Goal: Information Seeking & Learning: Learn about a topic

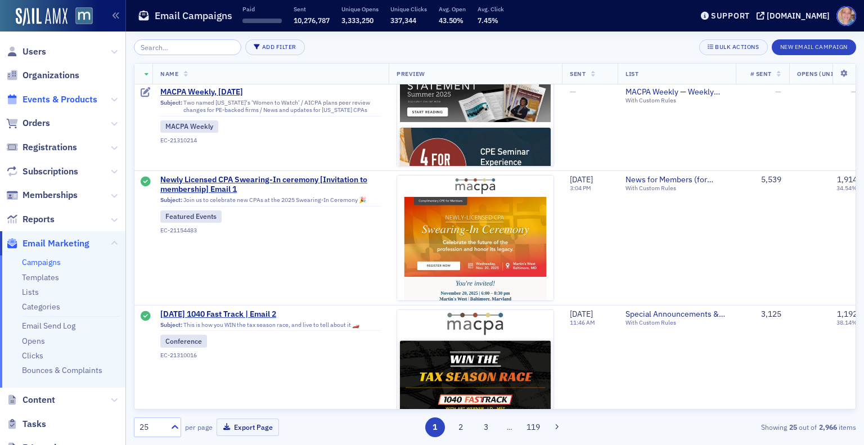
click at [45, 102] on span "Events & Products" at bounding box center [60, 99] width 75 height 12
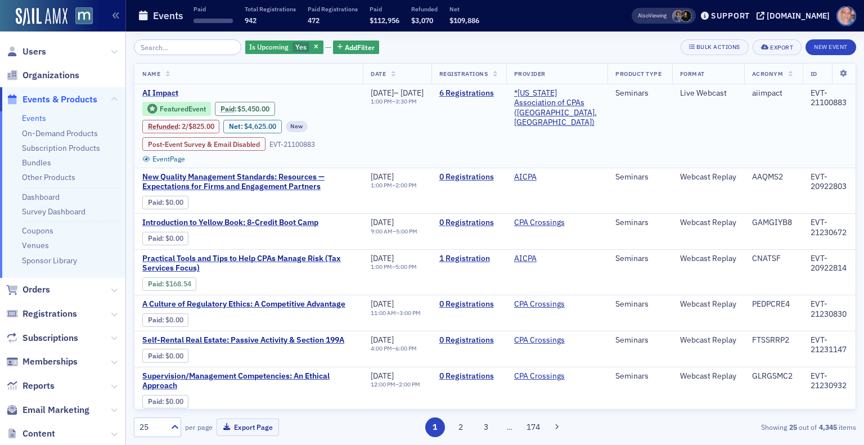
click at [161, 92] on span "AI Impact" at bounding box center [236, 93] width 189 height 10
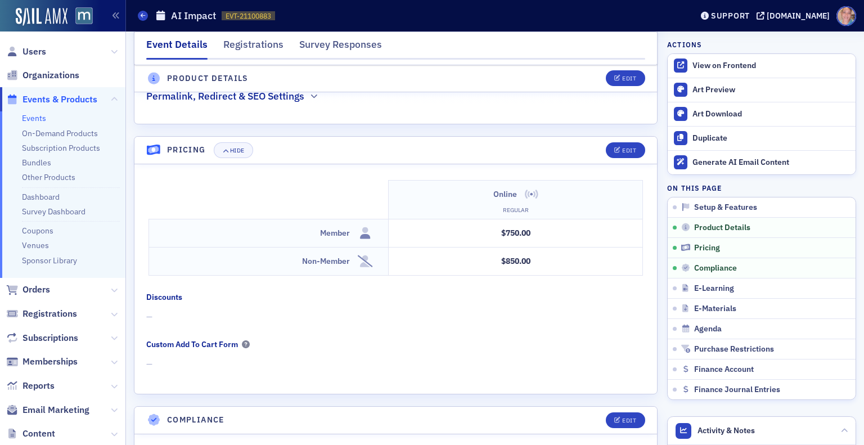
scroll to position [855, 0]
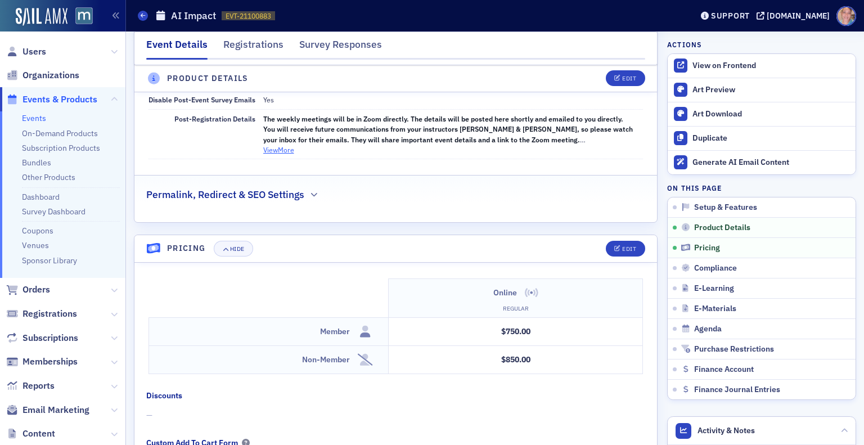
click at [289, 145] on button "View More" at bounding box center [278, 150] width 31 height 10
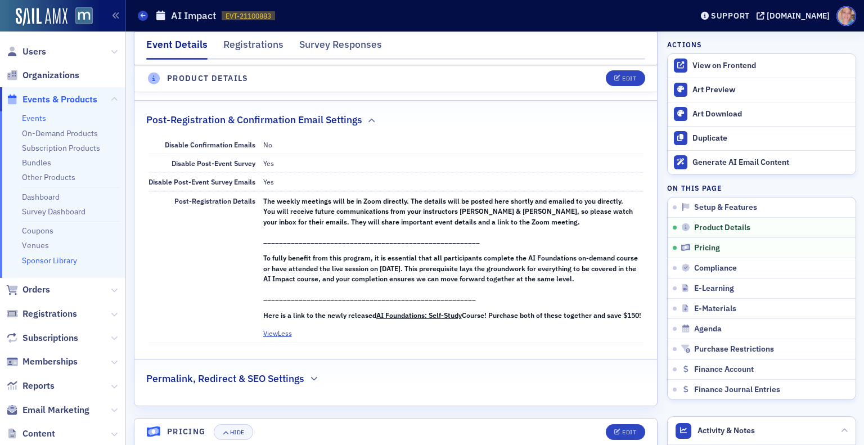
scroll to position [216, 0]
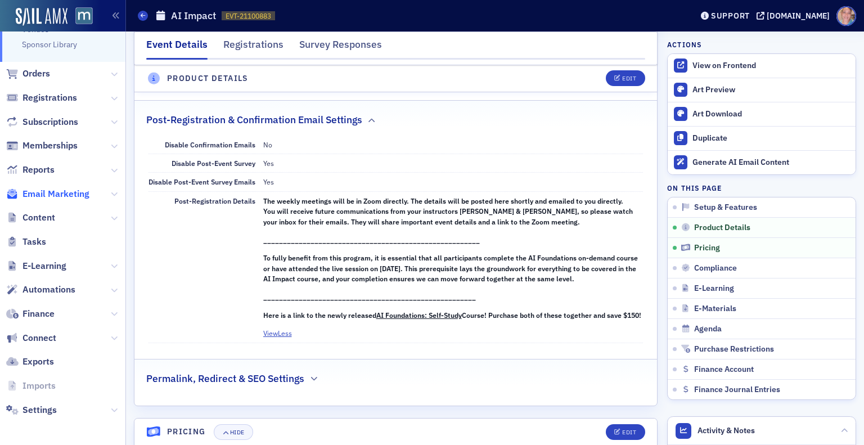
click at [53, 195] on span "Email Marketing" at bounding box center [56, 194] width 67 height 12
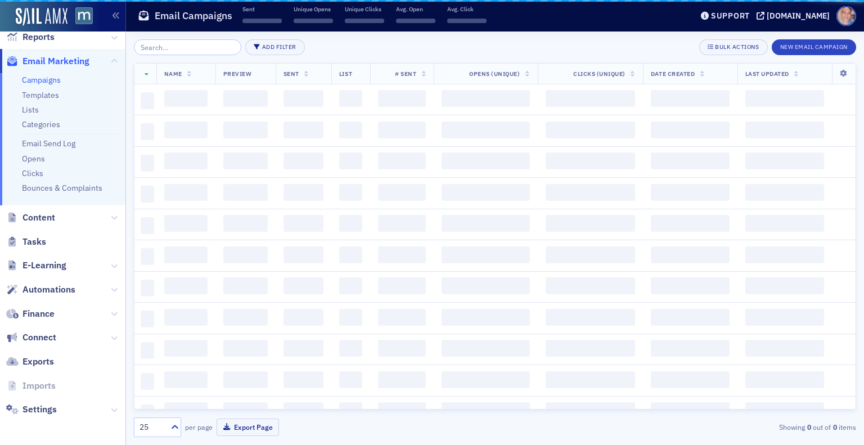
scroll to position [182, 0]
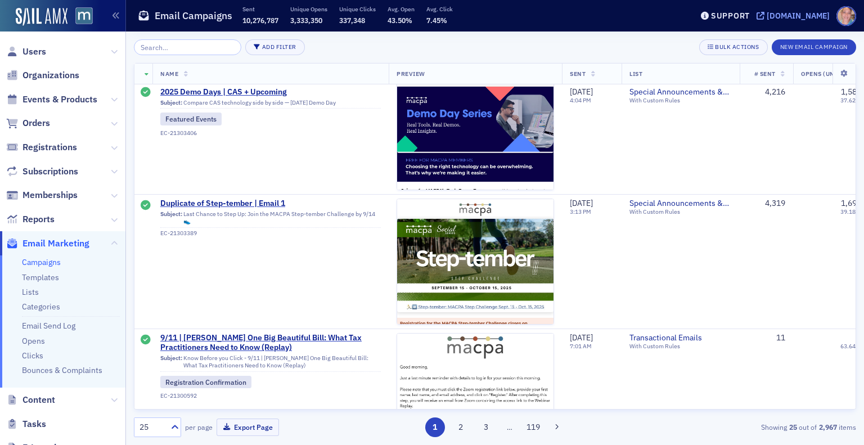
click at [795, 18] on div "[DOMAIN_NAME]" at bounding box center [798, 16] width 63 height 10
click at [55, 96] on span "Events & Products" at bounding box center [60, 99] width 75 height 12
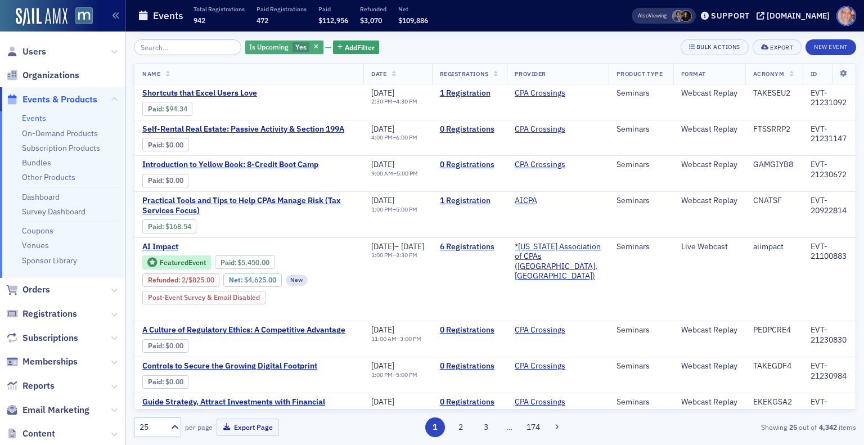
click at [295, 44] on span "Yes" at bounding box center [300, 46] width 11 height 9
click at [356, 46] on input "No" at bounding box center [356, 48] width 10 height 10
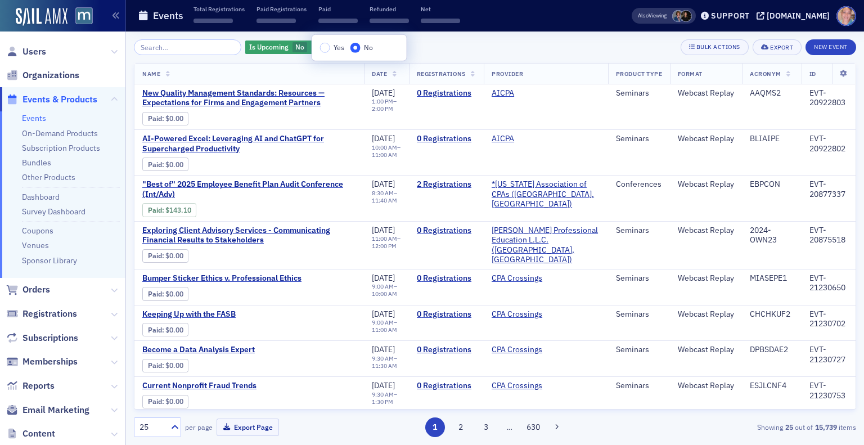
click at [453, 52] on div "Is Upcoming No Add Filter Bulk Actions Export New Event" at bounding box center [495, 47] width 723 height 16
click at [348, 45] on span "Add Filter" at bounding box center [358, 47] width 30 height 10
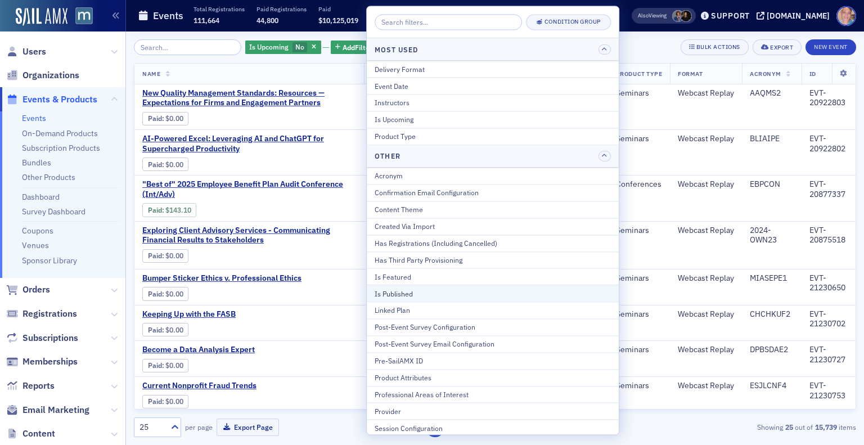
click at [424, 297] on button "Is Published" at bounding box center [493, 293] width 252 height 17
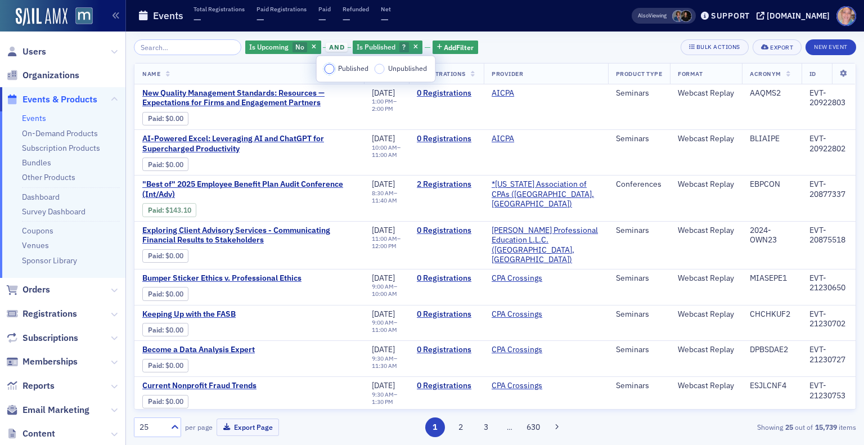
click at [327, 70] on input "Published" at bounding box center [330, 69] width 10 height 10
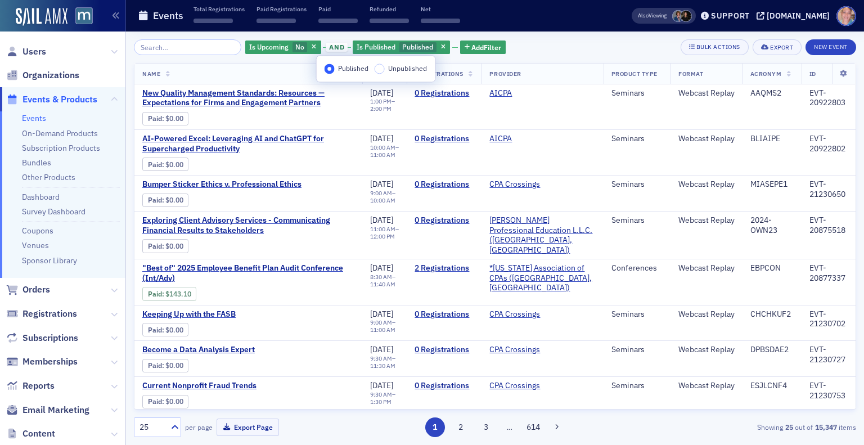
click at [540, 44] on div "Is Upcoming No and Is Published Published Add Filter Bulk Actions Export New Ev…" at bounding box center [495, 47] width 723 height 16
click at [171, 51] on input "search" at bounding box center [187, 47] width 107 height 16
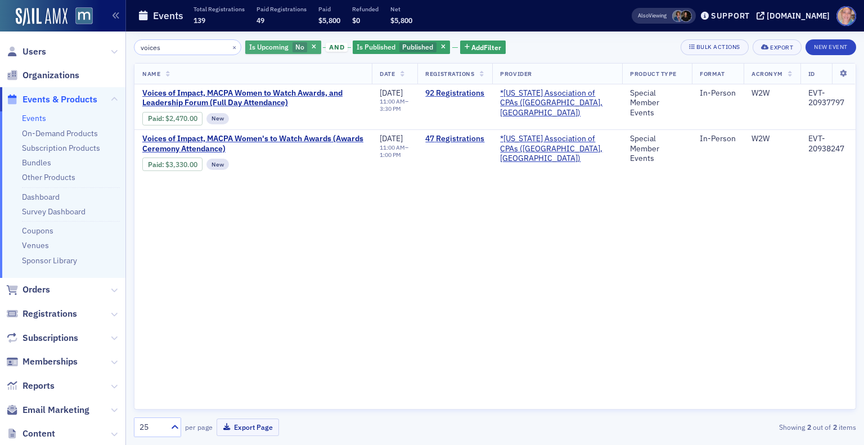
click at [271, 44] on span "Is Upcoming" at bounding box center [268, 46] width 39 height 9
click at [321, 44] on input "Yes" at bounding box center [322, 48] width 10 height 10
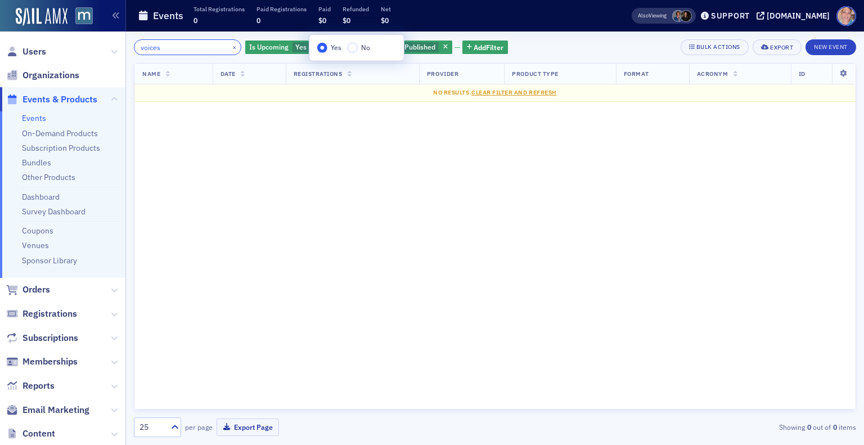
click at [149, 46] on input "voices" at bounding box center [187, 47] width 107 height 16
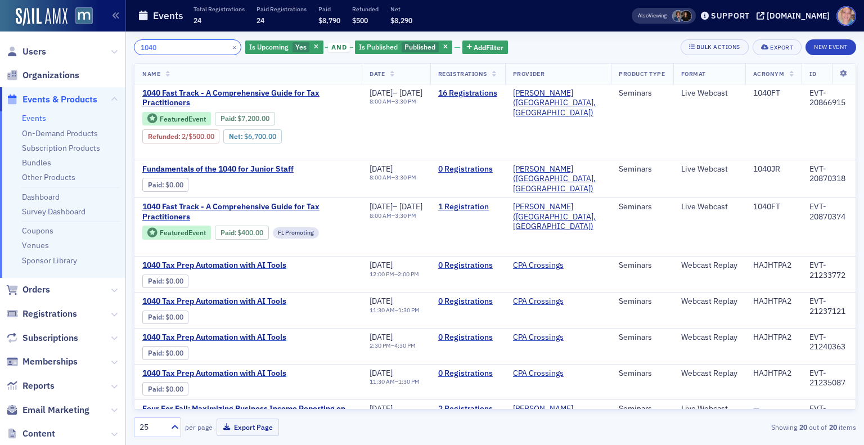
click at [149, 46] on input "1040" at bounding box center [187, 47] width 107 height 16
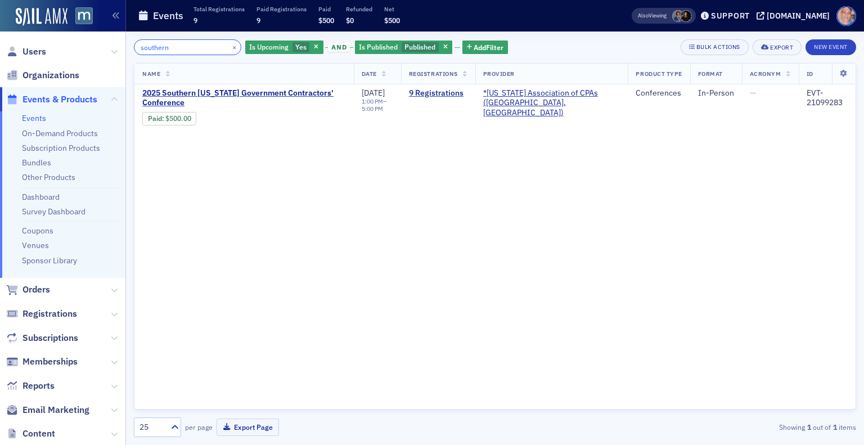
click at [155, 44] on input "southern" at bounding box center [187, 47] width 107 height 16
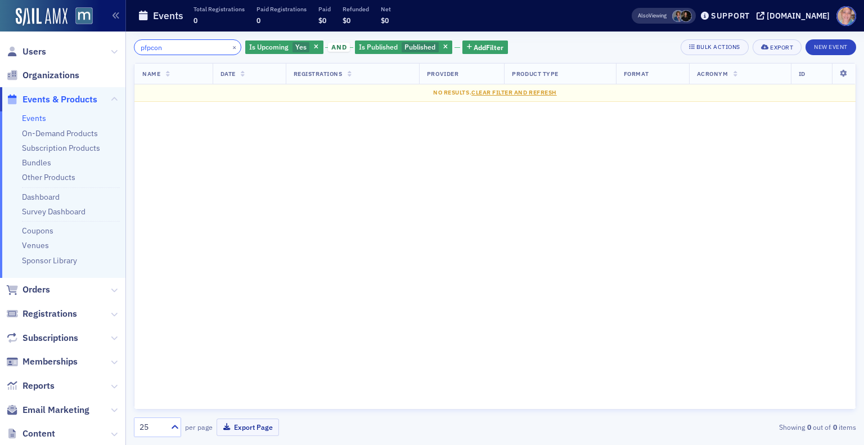
click at [155, 44] on input "pfpcon" at bounding box center [187, 47] width 107 height 16
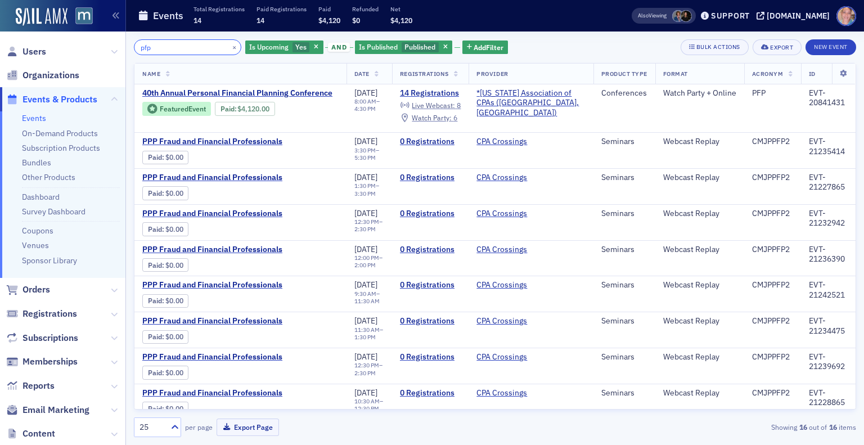
click at [146, 51] on input "pfp" at bounding box center [187, 47] width 107 height 16
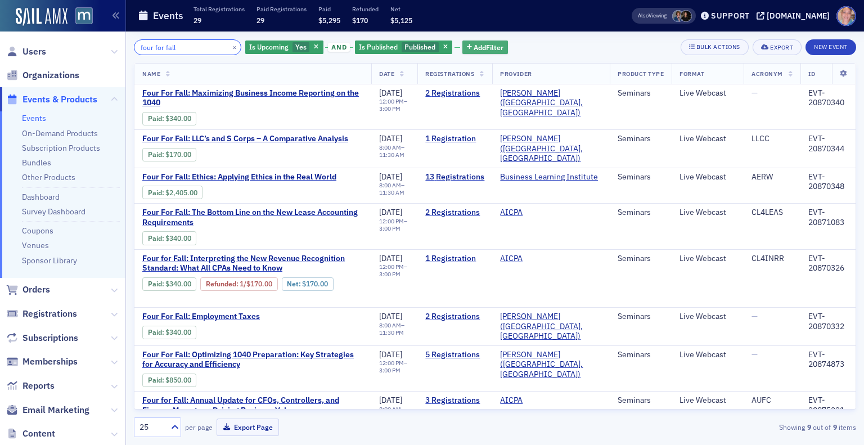
type input "four for fall"
click at [479, 48] on span "Add Filter" at bounding box center [489, 47] width 30 height 10
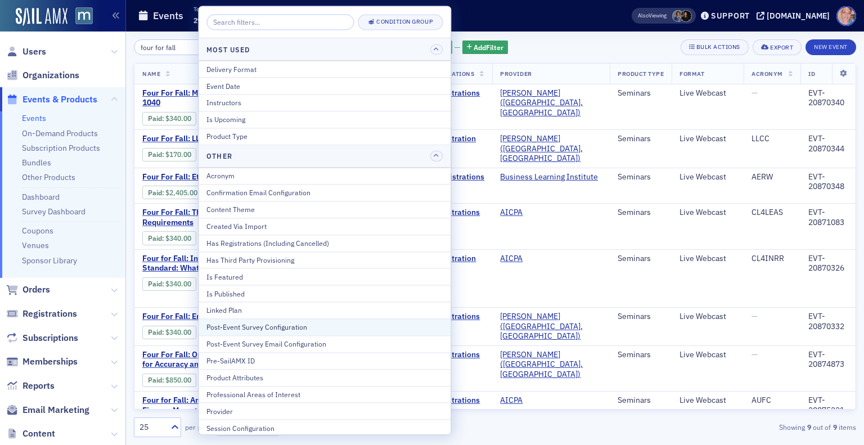
scroll to position [66, 0]
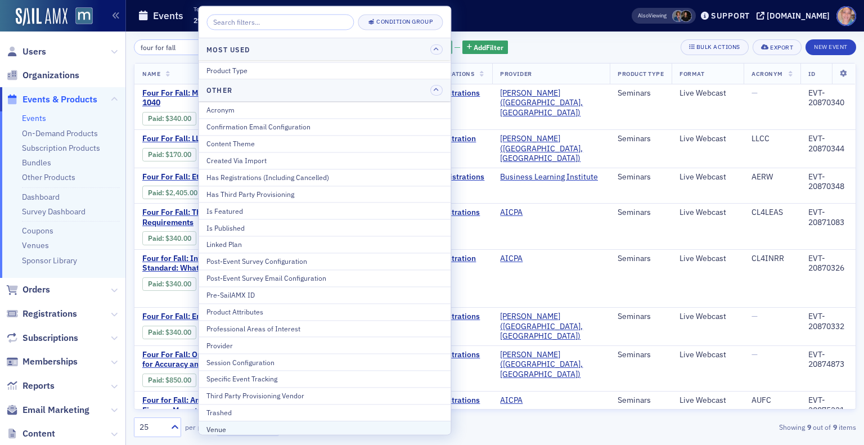
click at [271, 424] on div "Venue" at bounding box center [325, 429] width 236 height 10
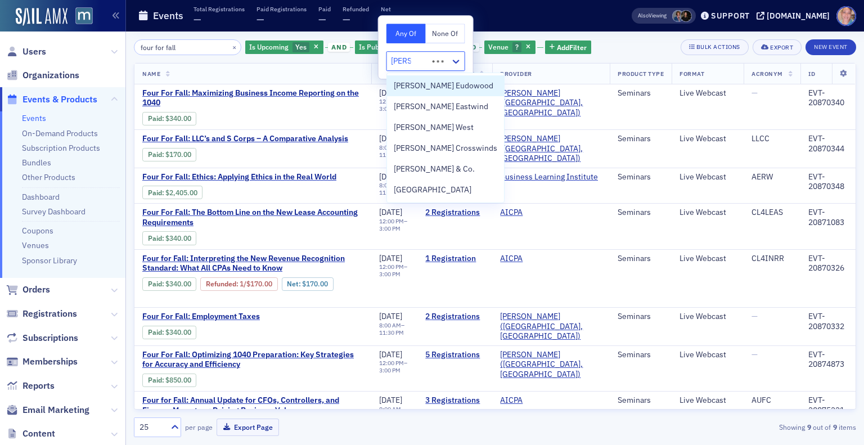
type input "martin"
click at [435, 130] on span "Martin’s West" at bounding box center [434, 128] width 80 height 12
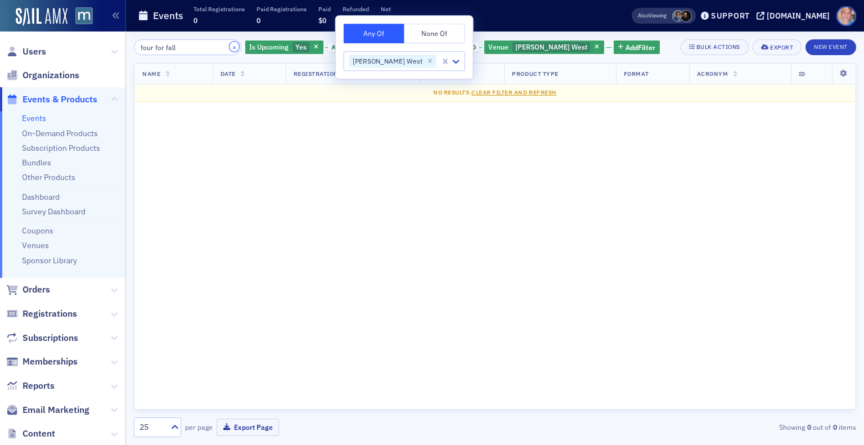
click at [230, 45] on button "×" at bounding box center [235, 47] width 10 height 10
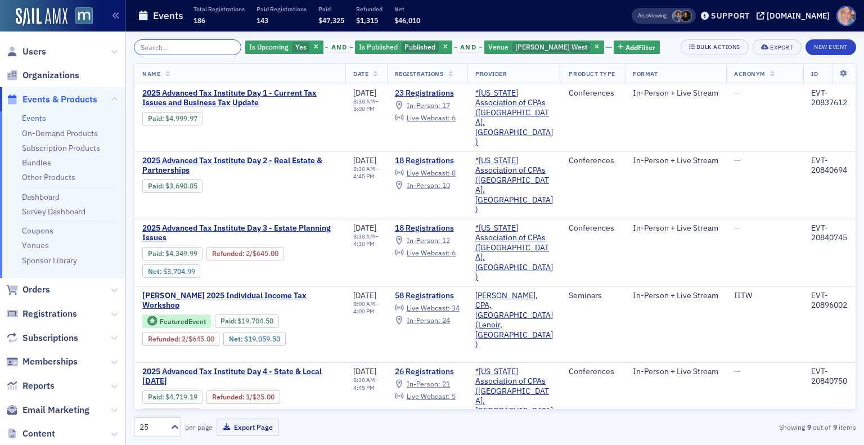
click at [176, 42] on input "search" at bounding box center [187, 47] width 107 height 16
type input "d"
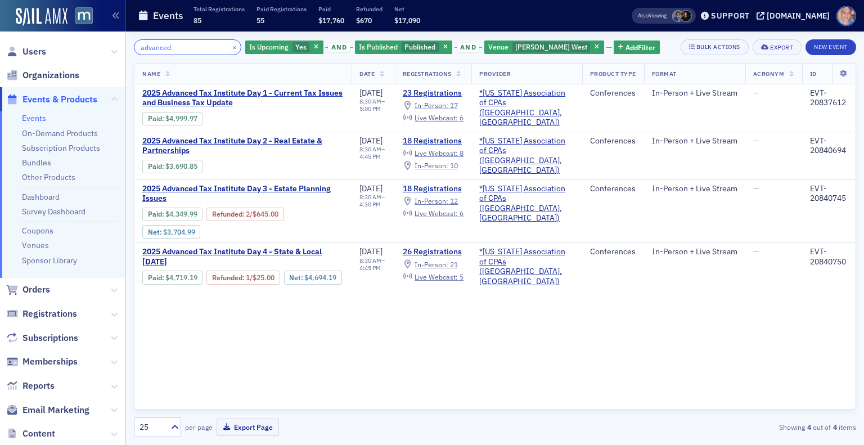
type input "advanced"
click at [230, 45] on button "×" at bounding box center [235, 47] width 10 height 10
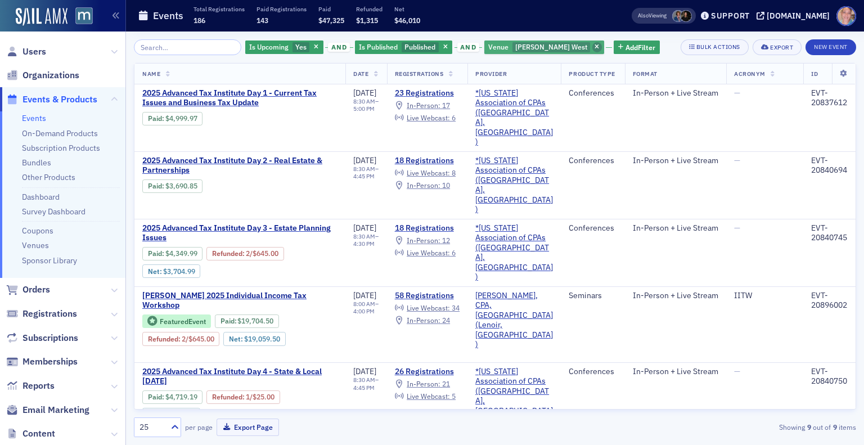
click at [595, 47] on icon "button" at bounding box center [597, 47] width 5 height 6
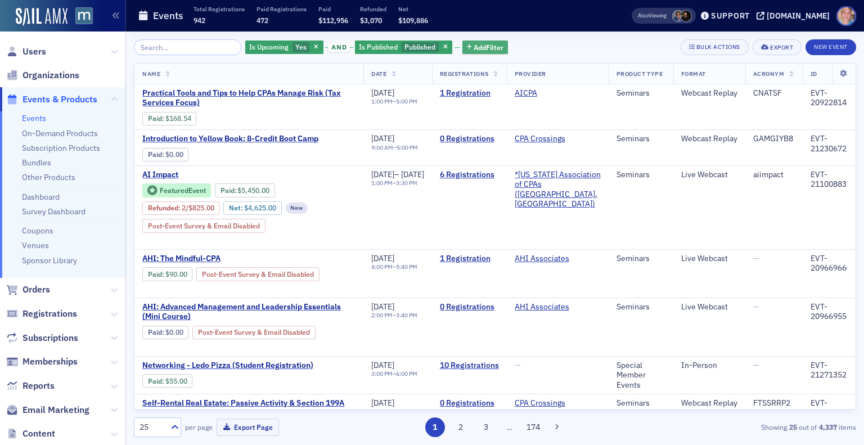
click at [481, 47] on span "Add Filter" at bounding box center [489, 47] width 30 height 10
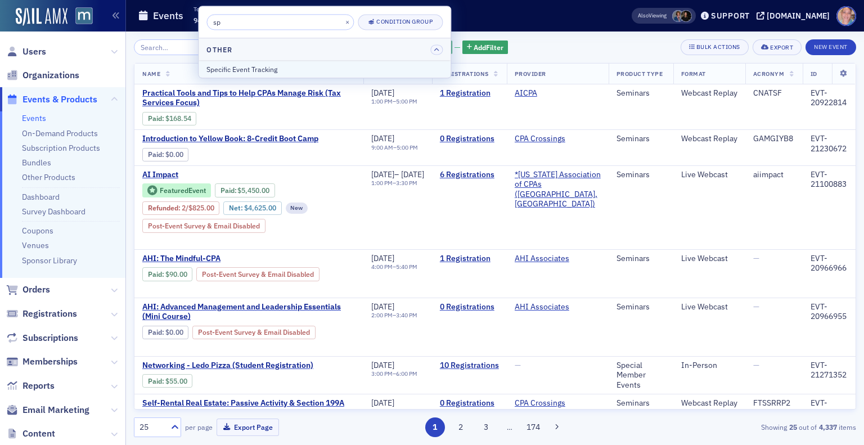
type input "sp"
click at [287, 73] on div "Specific Event Tracking" at bounding box center [325, 69] width 236 height 10
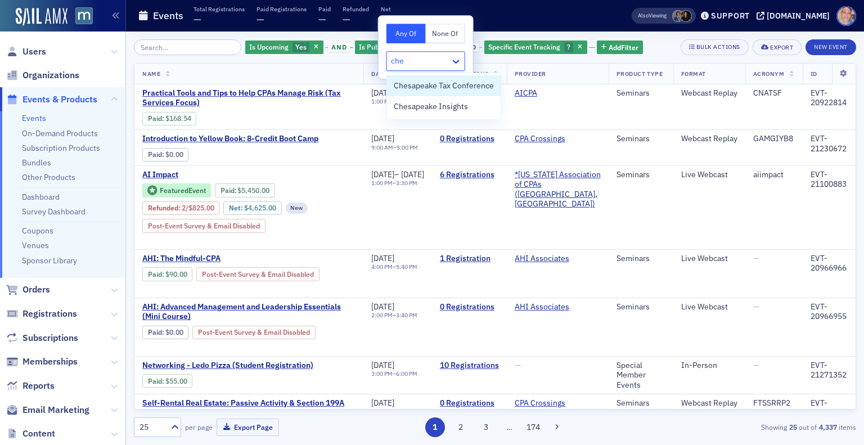
type input "ches"
click at [443, 104] on span "Chesapeake Insights" at bounding box center [431, 107] width 74 height 12
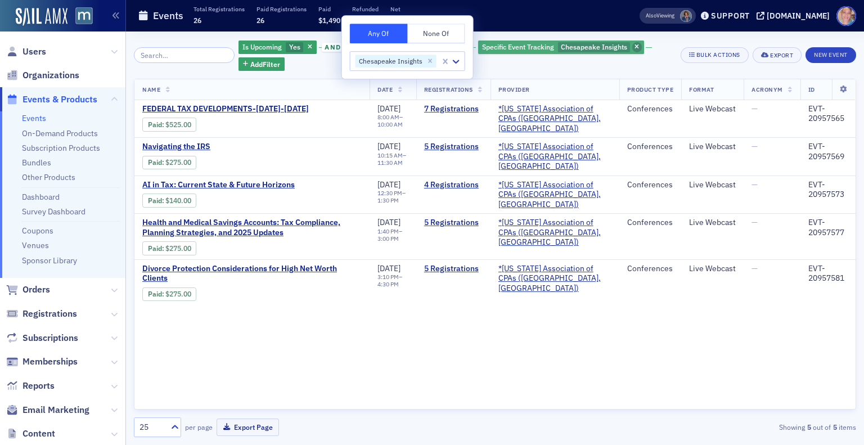
click at [632, 47] on span "button" at bounding box center [637, 47] width 10 height 10
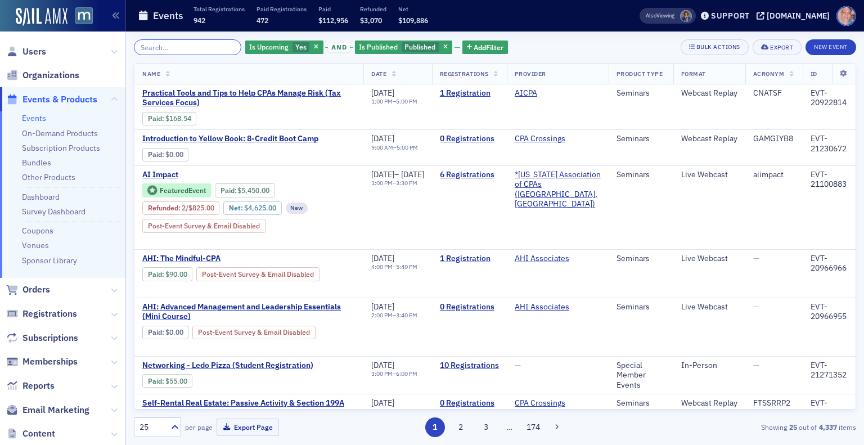
click at [150, 47] on input "search" at bounding box center [187, 47] width 107 height 16
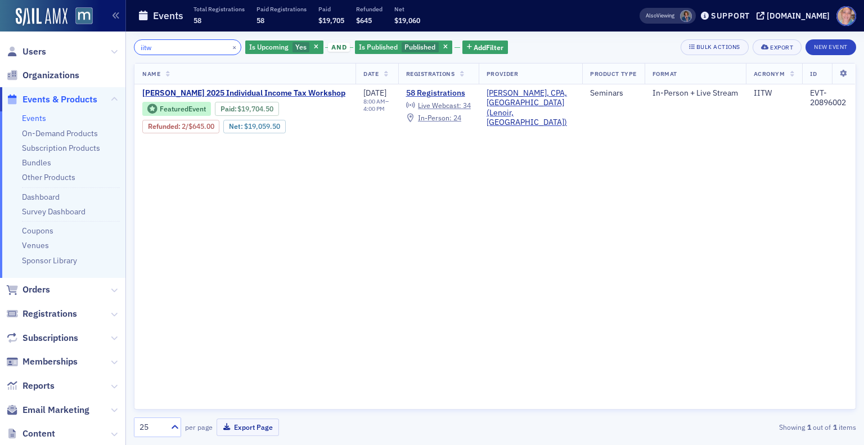
click at [144, 52] on input "iitw" at bounding box center [187, 47] width 107 height 16
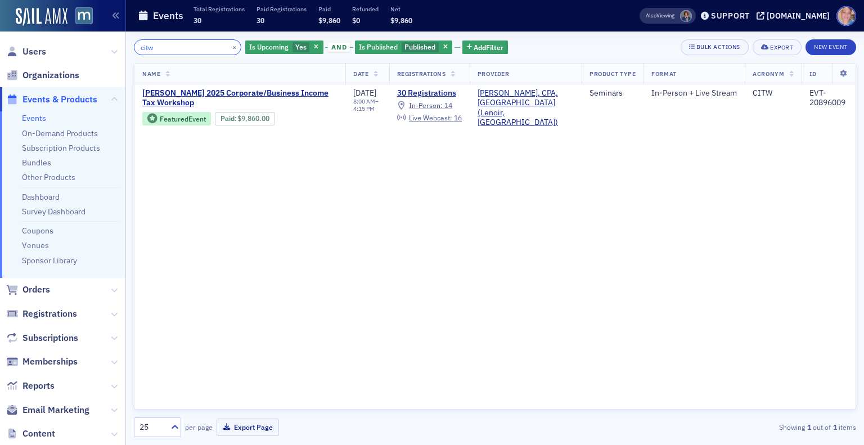
click at [145, 44] on input "citw" at bounding box center [187, 47] width 107 height 16
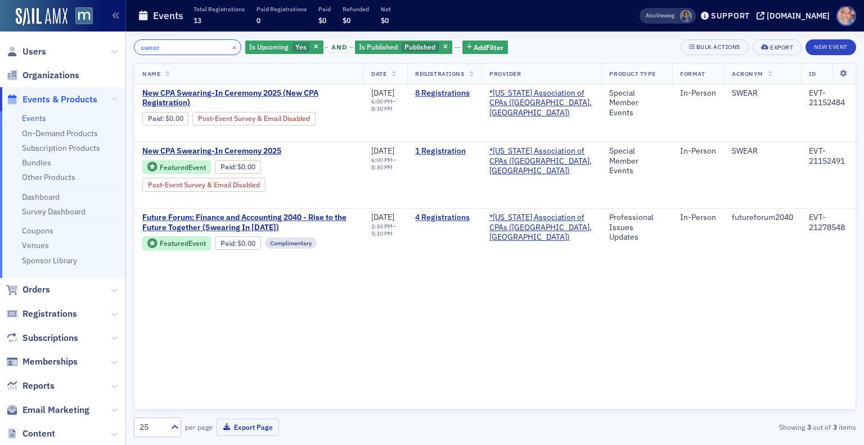
click at [150, 50] on input "swear" at bounding box center [187, 47] width 107 height 16
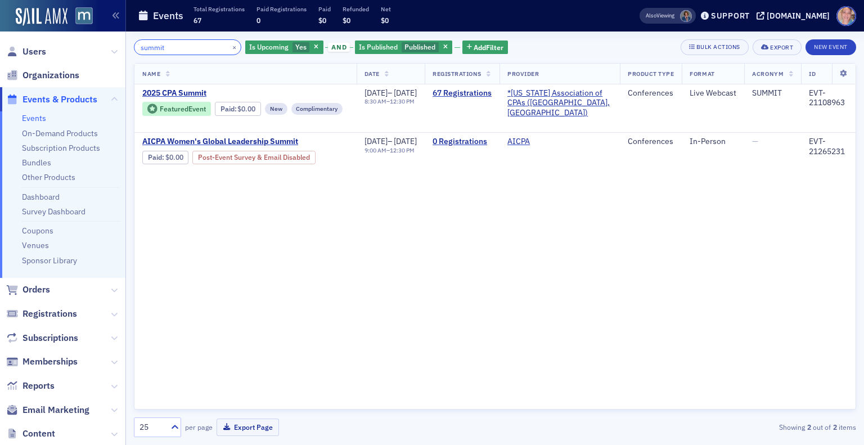
click at [150, 50] on input "summit" at bounding box center [187, 47] width 107 height 16
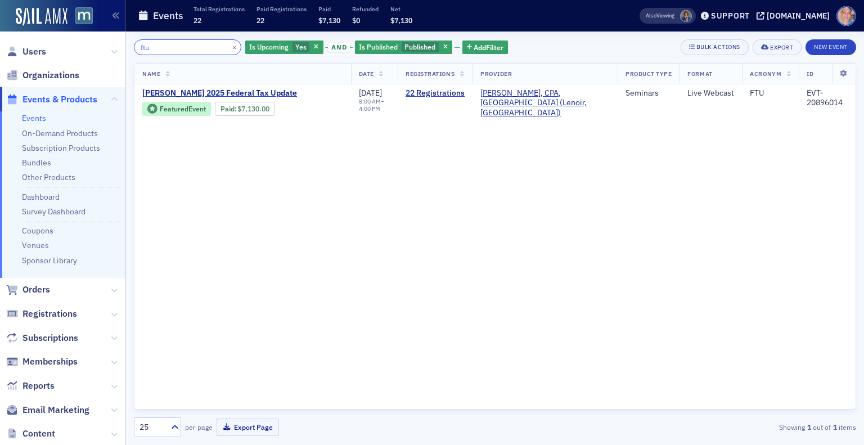
click at [150, 50] on input "ftu" at bounding box center [187, 47] width 107 height 16
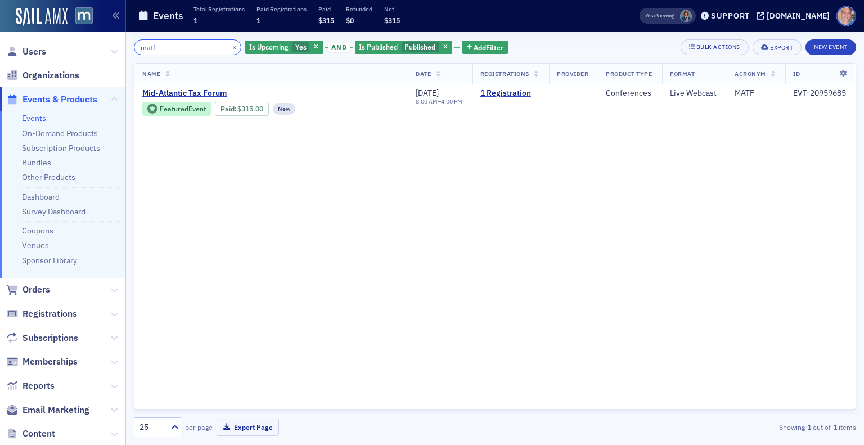
click at [150, 50] on input "matf" at bounding box center [187, 47] width 107 height 16
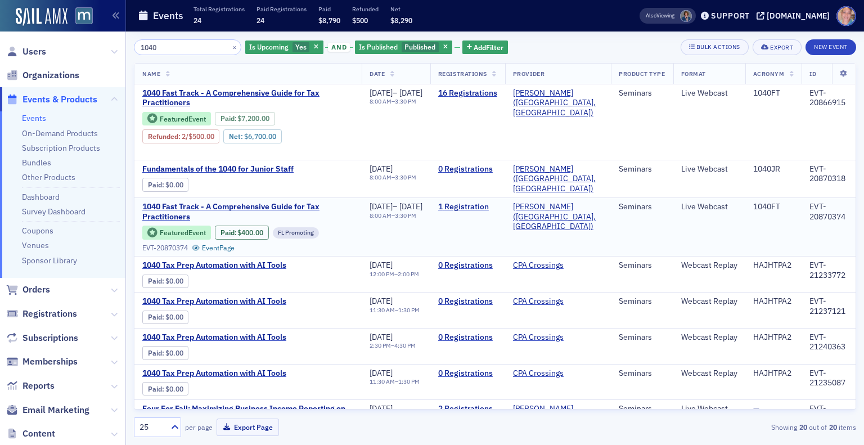
click at [430, 243] on td "1/13/2026 – 1/14/2026 8:00 AM – 3:30 PM" at bounding box center [396, 227] width 69 height 59
click at [158, 50] on input "1040" at bounding box center [187, 47] width 107 height 16
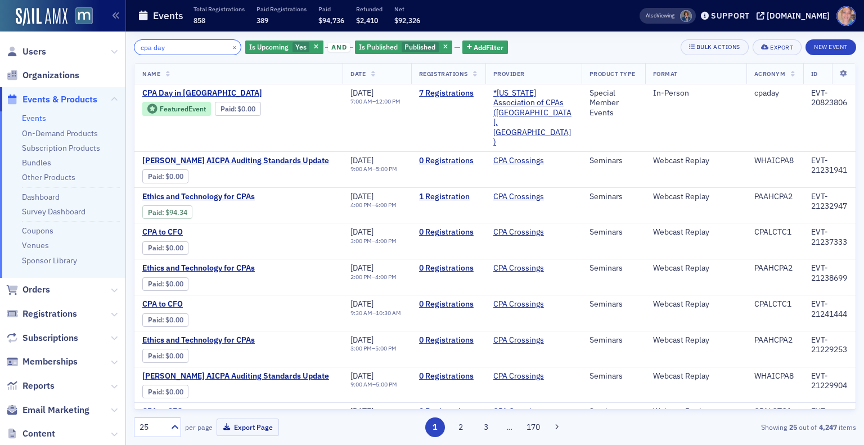
click at [158, 50] on input "cpa day" at bounding box center [187, 47] width 107 height 16
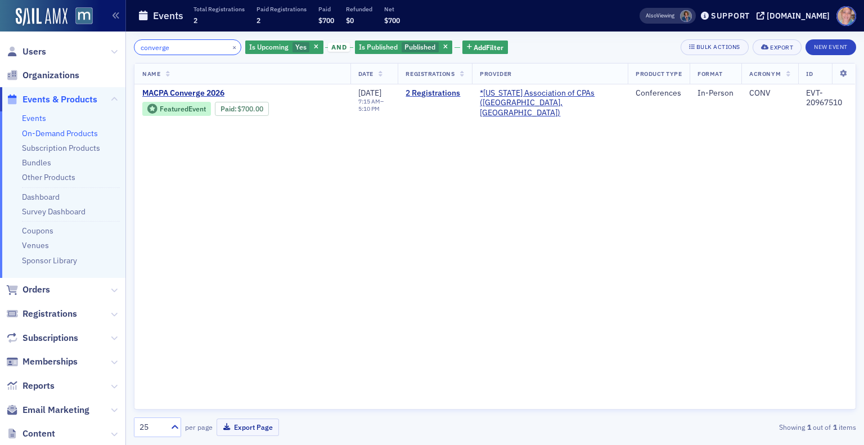
type input "converge"
click at [74, 134] on link "On-Demand Products" at bounding box center [60, 133] width 76 height 10
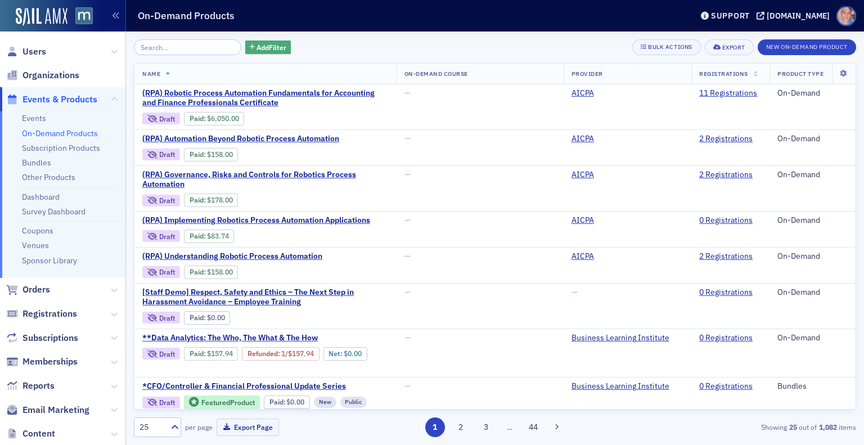
click at [261, 52] on span "Add Filter" at bounding box center [272, 47] width 30 height 10
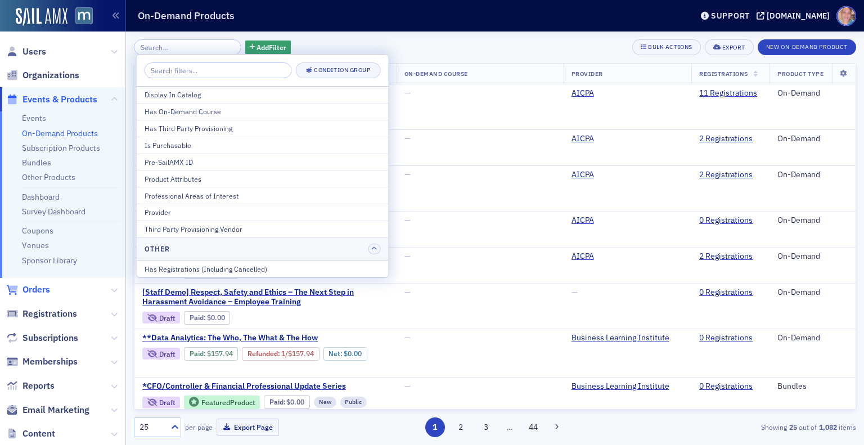
click at [45, 286] on span "Orders" at bounding box center [37, 290] width 28 height 12
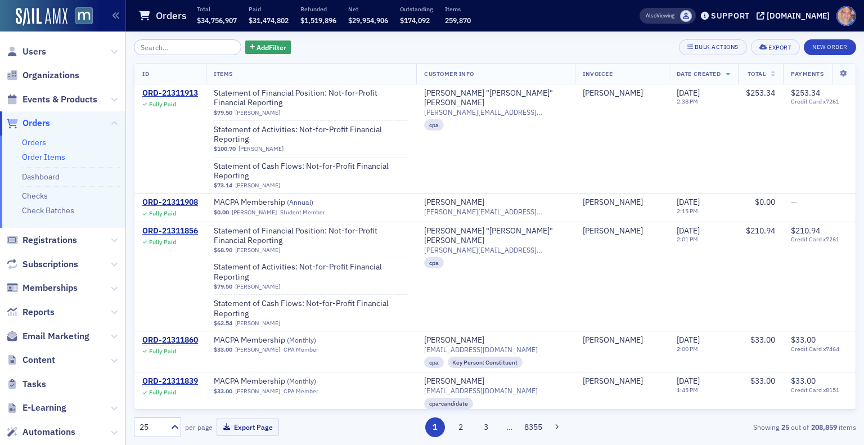
click at [54, 159] on link "Order Items" at bounding box center [43, 157] width 43 height 10
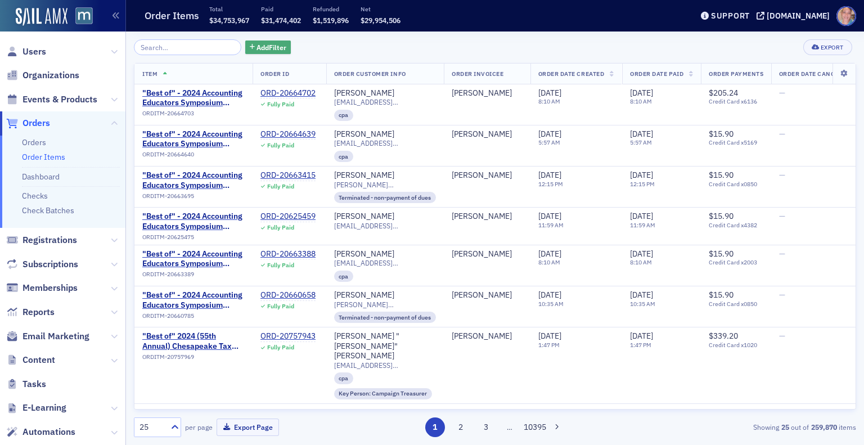
click at [257, 44] on span "Add Filter" at bounding box center [272, 47] width 30 height 10
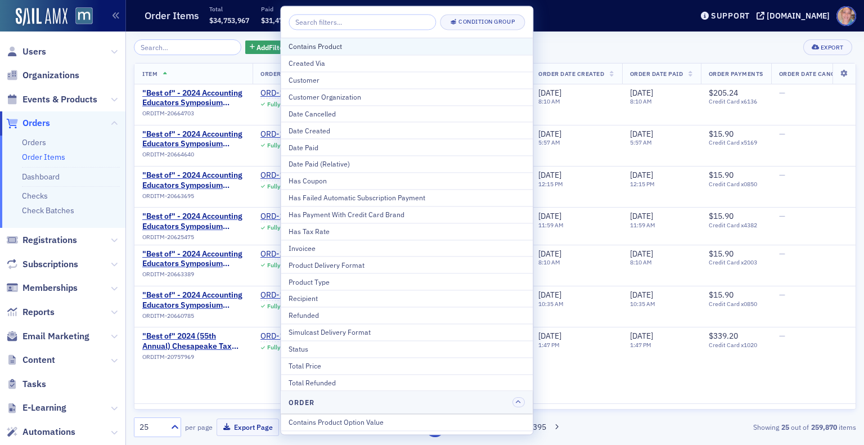
click at [367, 53] on button "Contains Product" at bounding box center [407, 46] width 252 height 16
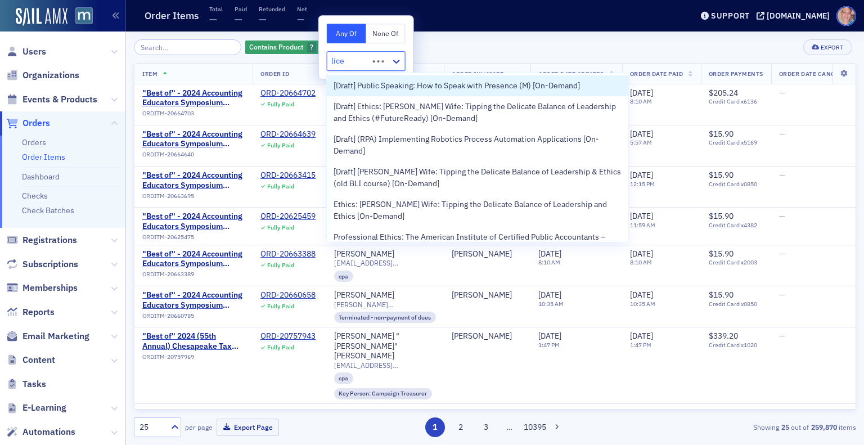
type input "licen"
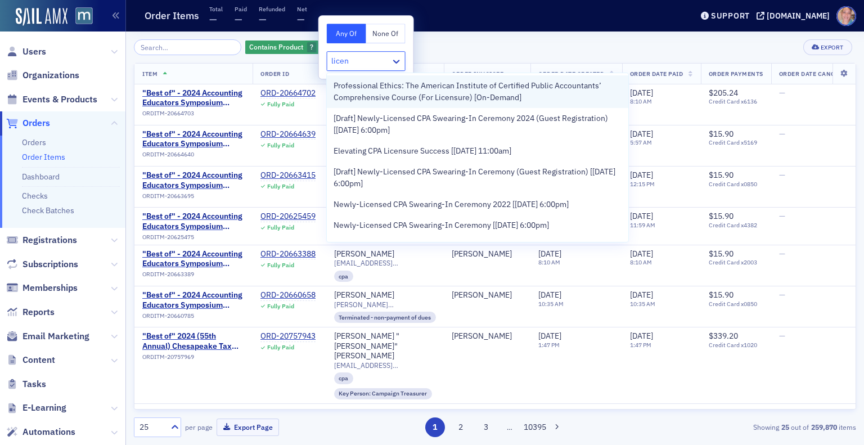
click at [495, 98] on span "Professional Ethics: The American Institute of Certified Public Accountants’ Co…" at bounding box center [478, 92] width 288 height 24
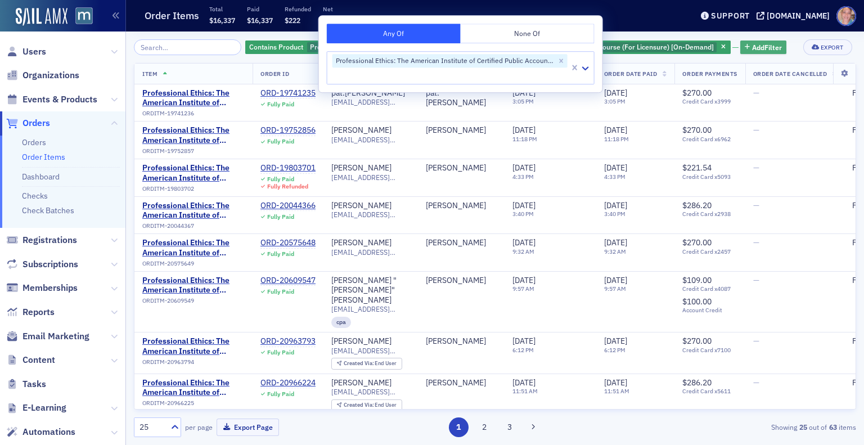
click at [752, 47] on span "Add Filter" at bounding box center [767, 47] width 30 height 10
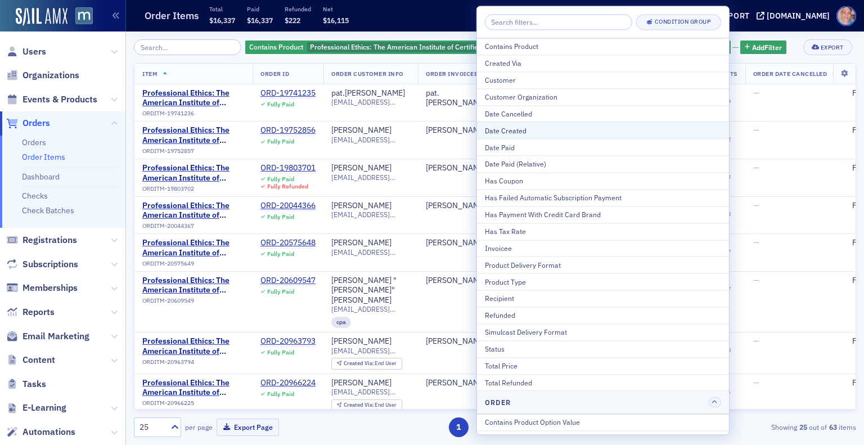
click at [542, 126] on div "Date Created" at bounding box center [603, 130] width 236 height 10
select select "8"
select select "2025"
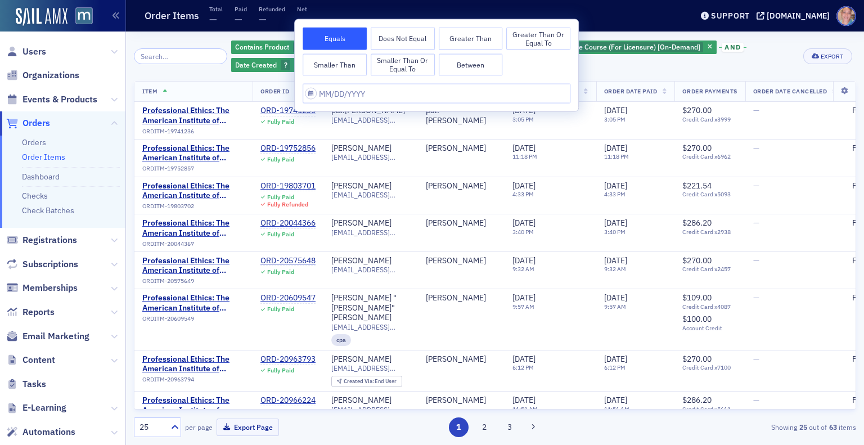
click at [466, 63] on button "Between" at bounding box center [471, 64] width 64 height 23
select select "8"
select select "2025"
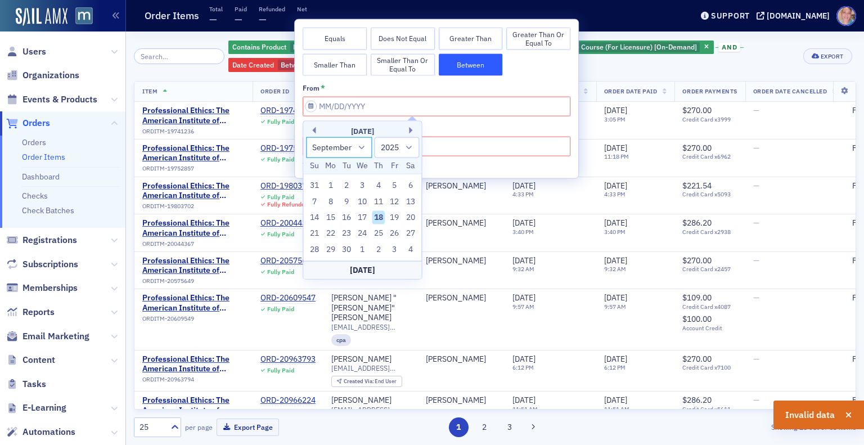
click at [342, 144] on select "January February March April May June July August September October November De…" at bounding box center [339, 147] width 66 height 21
select select "6"
click at [306, 137] on select "January February March April May June July August September October November De…" at bounding box center [339, 147] width 66 height 21
click at [346, 181] on div "1" at bounding box center [347, 186] width 14 height 14
type input "07/01/2025"
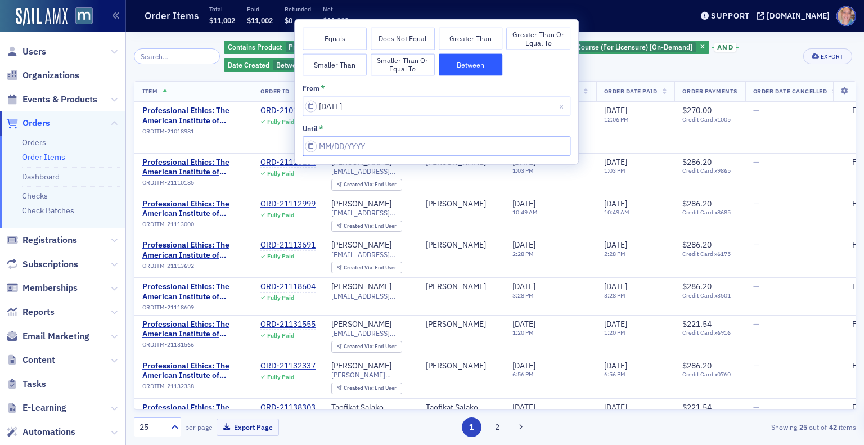
select select "8"
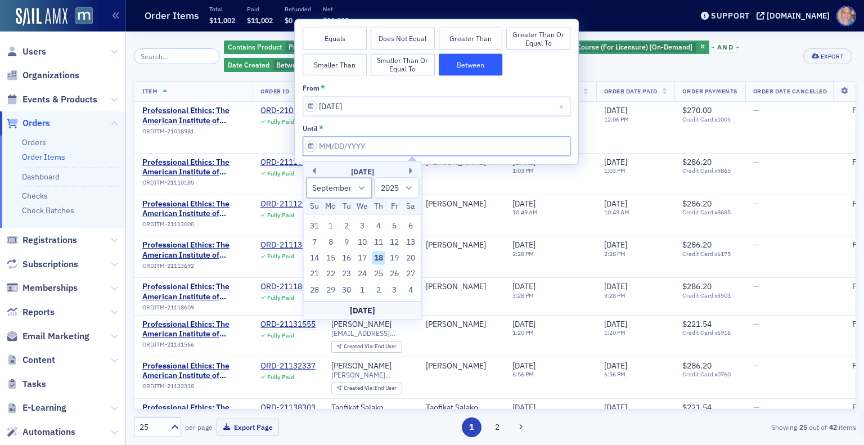
click at [388, 149] on input "from *" at bounding box center [437, 146] width 268 height 20
click at [372, 307] on div "Today" at bounding box center [362, 310] width 118 height 18
type input "09/18/2025"
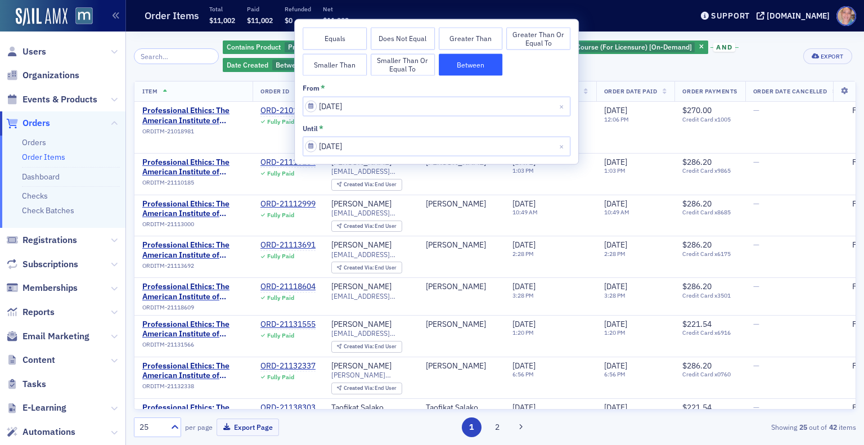
click at [714, 65] on div "Contains Product Professional Ethics: The American Institute of Certified Publi…" at bounding box center [509, 56] width 572 height 34
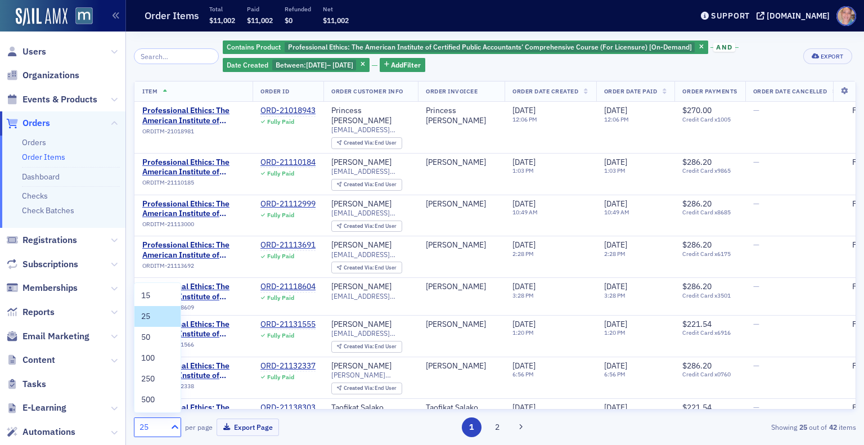
click at [168, 431] on div at bounding box center [174, 427] width 14 height 12
click at [159, 342] on div "50" at bounding box center [157, 337] width 33 height 12
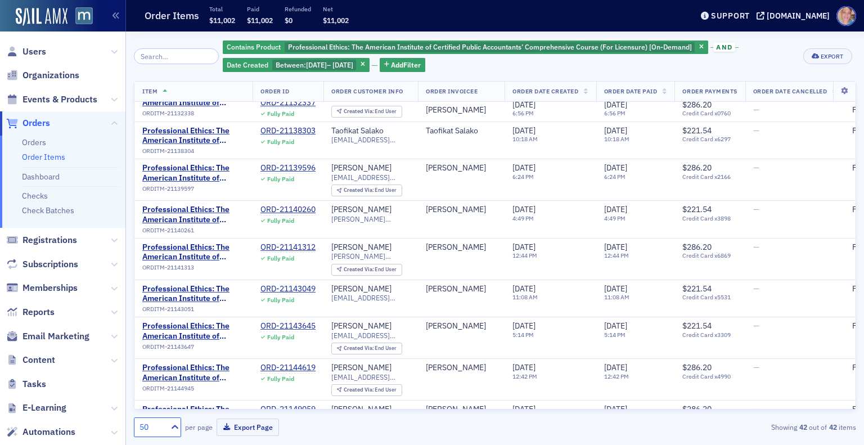
scroll to position [277, 10]
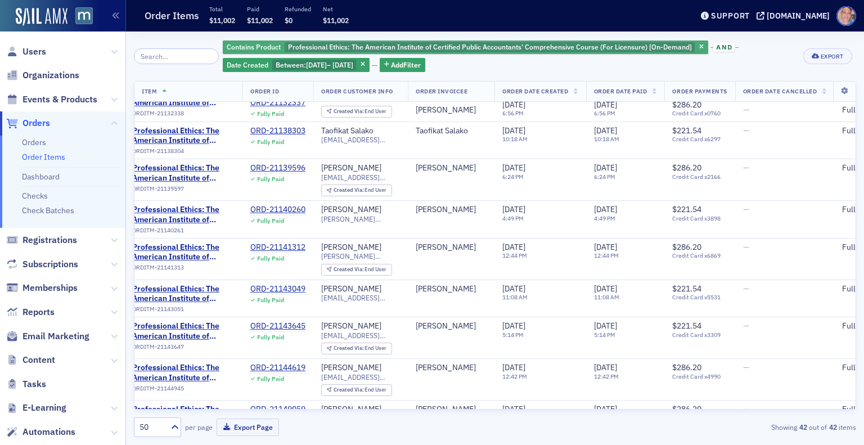
click at [369, 46] on span "Professional Ethics: The American Institute of Certified Public Accountants’ Co…" at bounding box center [490, 46] width 404 height 9
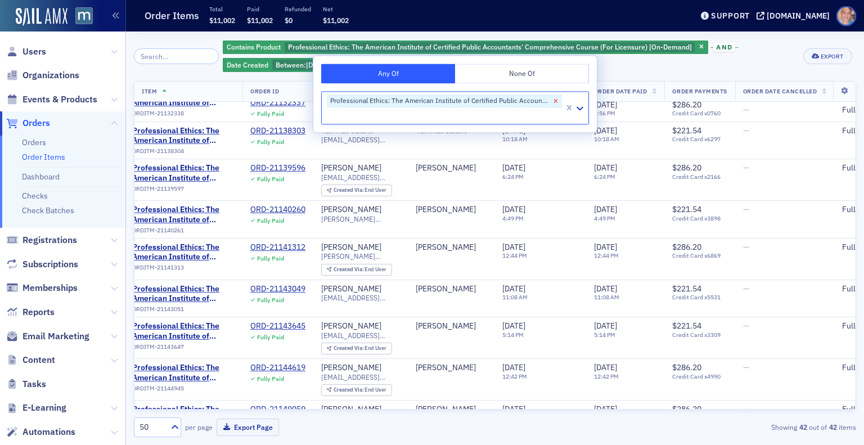
click at [556, 100] on icon "Remove Professional Ethics: The American Institute of Certified Public Accounta…" at bounding box center [556, 101] width 4 height 4
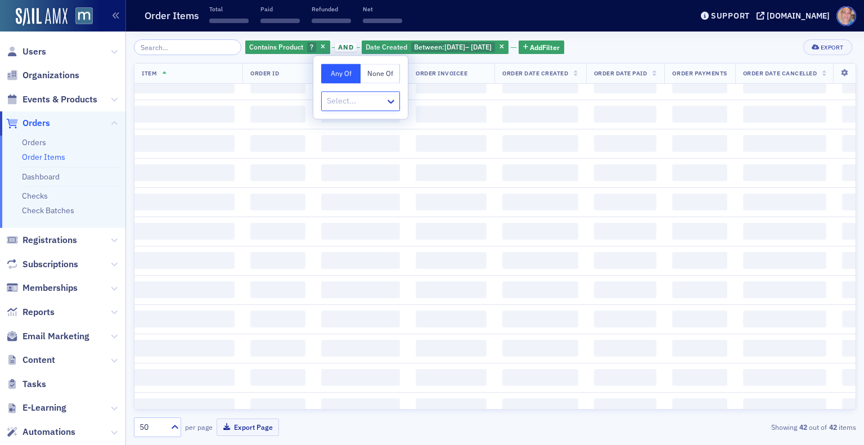
scroll to position [1498, 10]
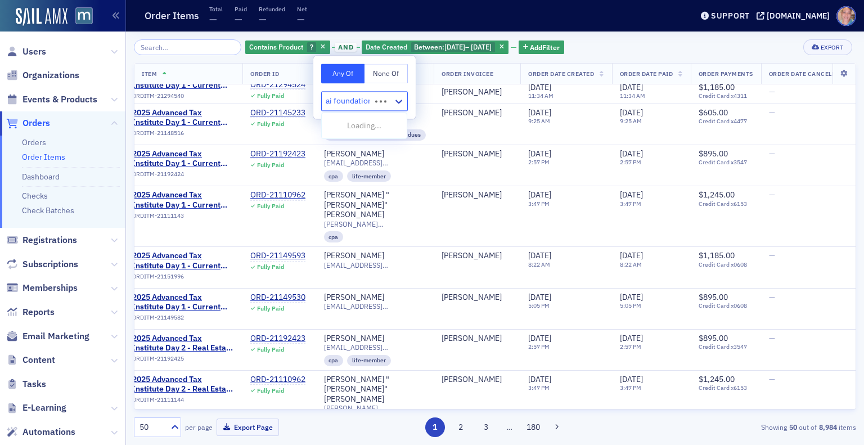
type input "ai foundations"
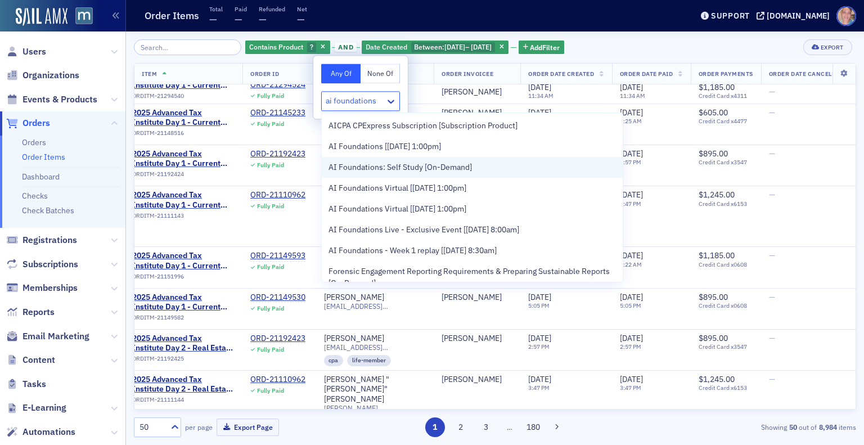
click at [432, 165] on span "AI Foundations: Self Study [On-Demand]" at bounding box center [400, 167] width 143 height 12
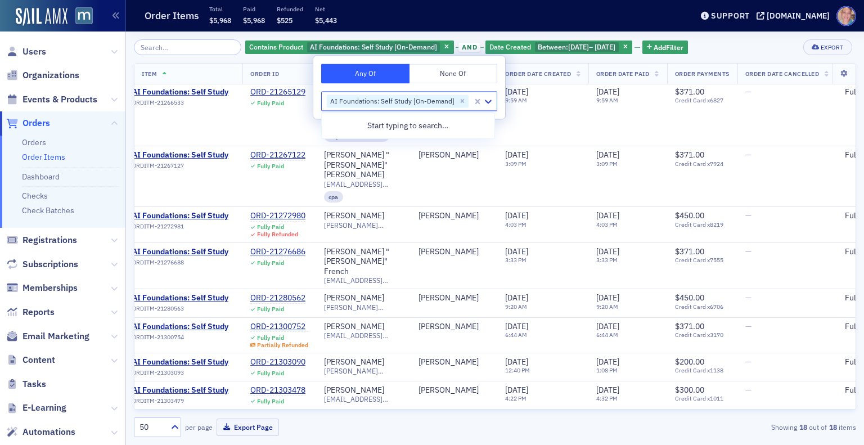
scroll to position [361, 10]
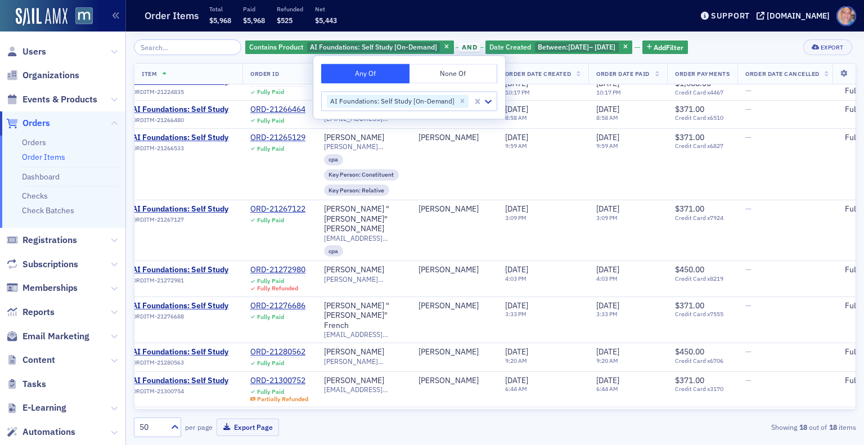
click at [728, 53] on div "Contains Product AI Foundations: Self Study [On-Demand] and Date Created Betwee…" at bounding box center [495, 47] width 723 height 16
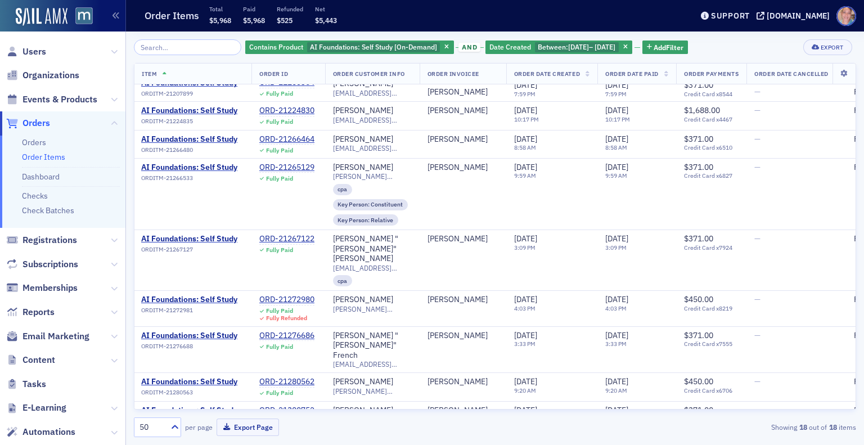
scroll to position [361, 1]
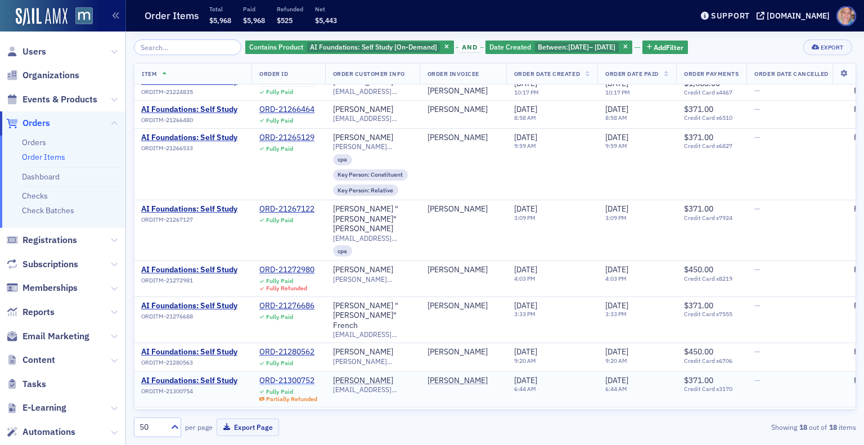
click at [296, 376] on div "ORD-21300752" at bounding box center [288, 381] width 58 height 10
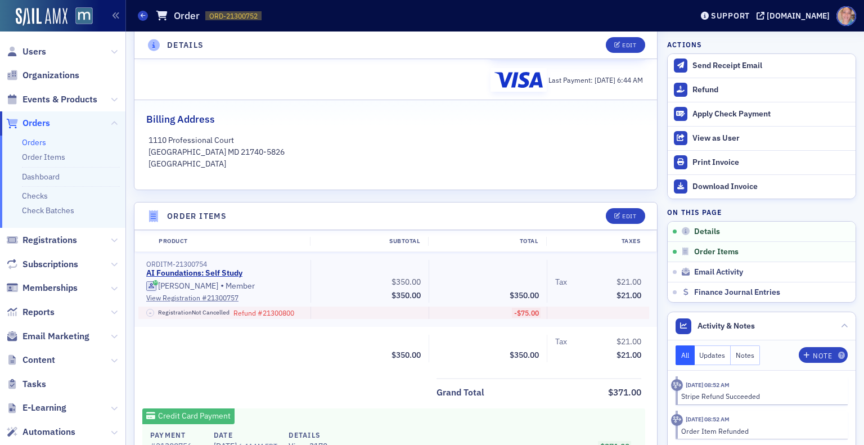
scroll to position [227, 0]
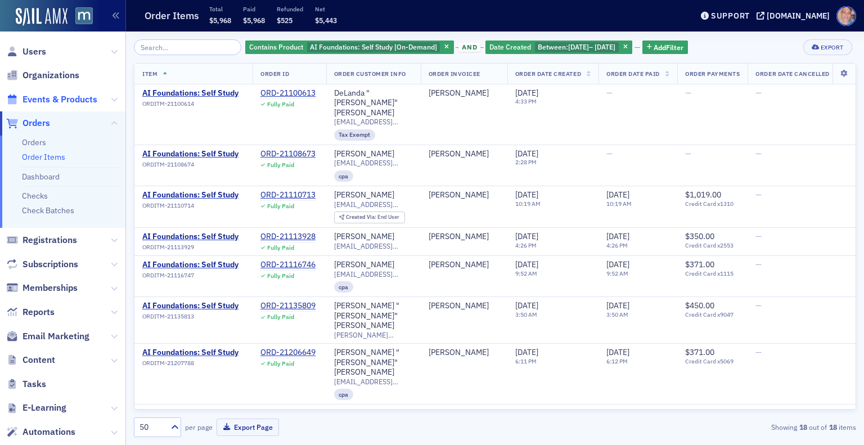
click at [76, 102] on span "Events & Products" at bounding box center [60, 99] width 75 height 12
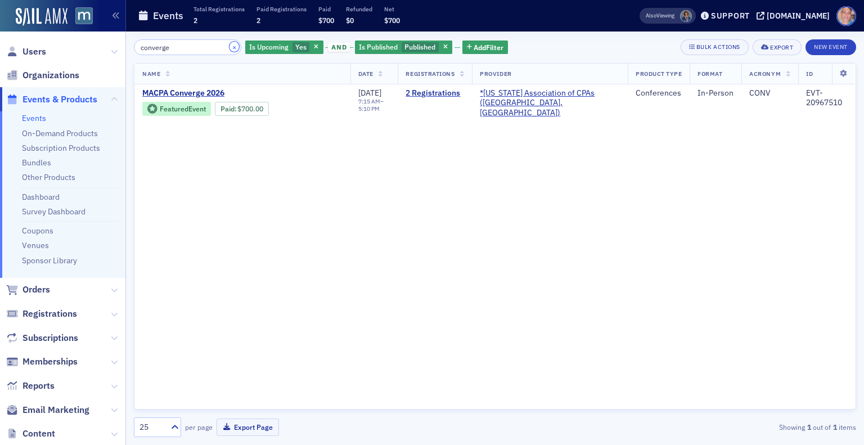
click at [230, 47] on button "×" at bounding box center [235, 47] width 10 height 10
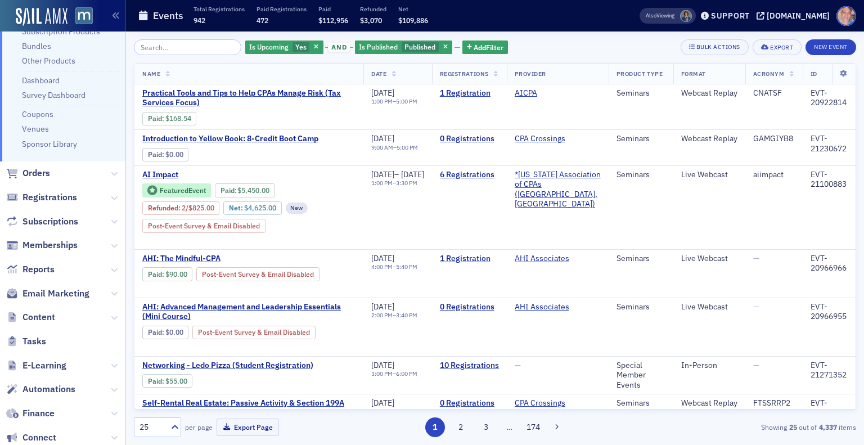
scroll to position [119, 0]
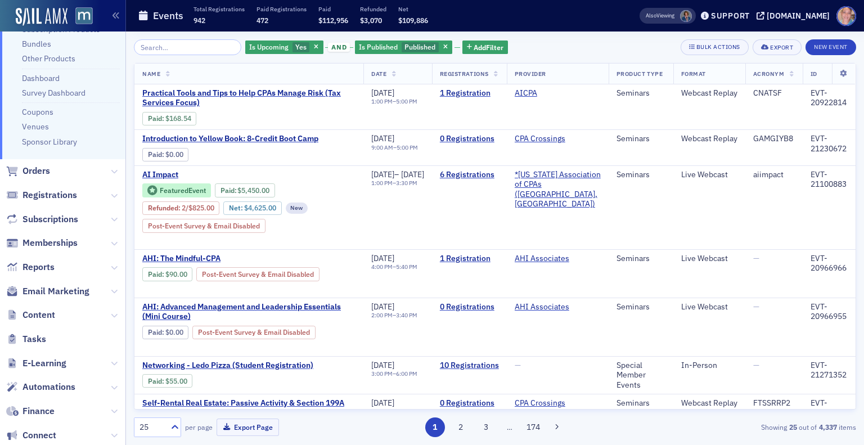
click at [37, 283] on span "Email Marketing" at bounding box center [62, 291] width 125 height 24
click at [47, 290] on span "Email Marketing" at bounding box center [56, 291] width 67 height 12
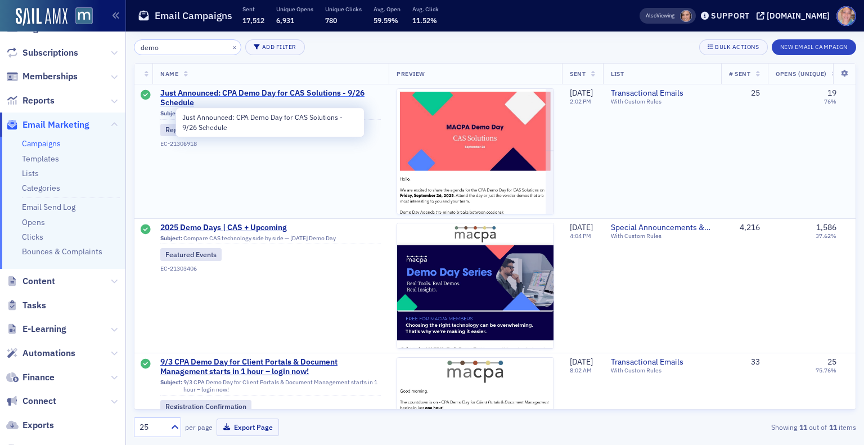
type input "demo"
click at [172, 92] on span "Just Announced: CPA Demo Day for CAS Solutions - 9/26 Schedule" at bounding box center [270, 98] width 221 height 20
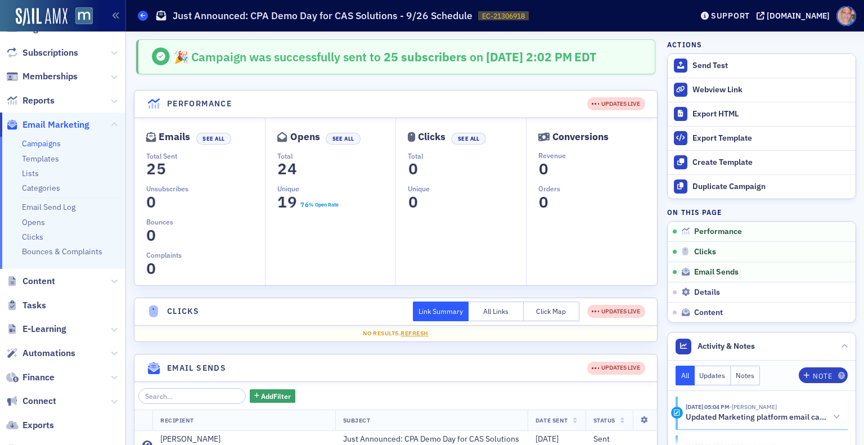
click at [142, 17] on icon at bounding box center [143, 15] width 5 height 5
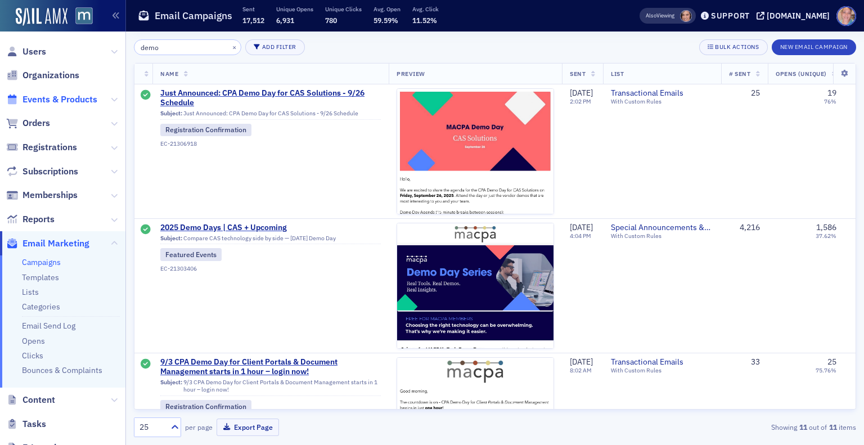
click at [63, 100] on span "Events & Products" at bounding box center [60, 99] width 75 height 12
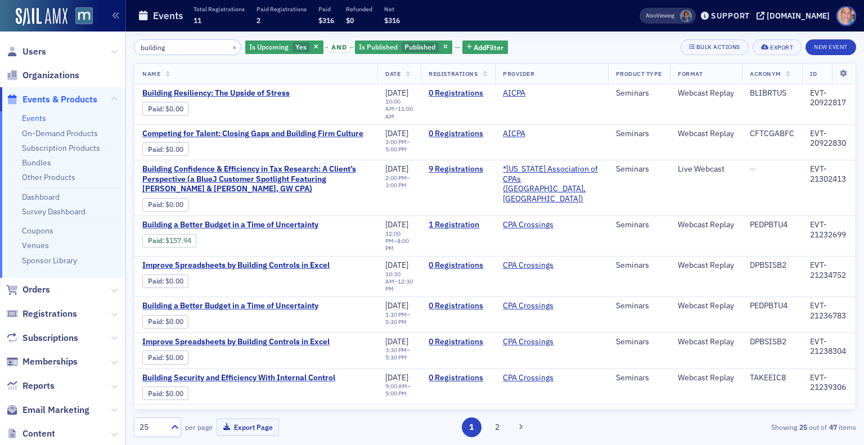
type input "building"
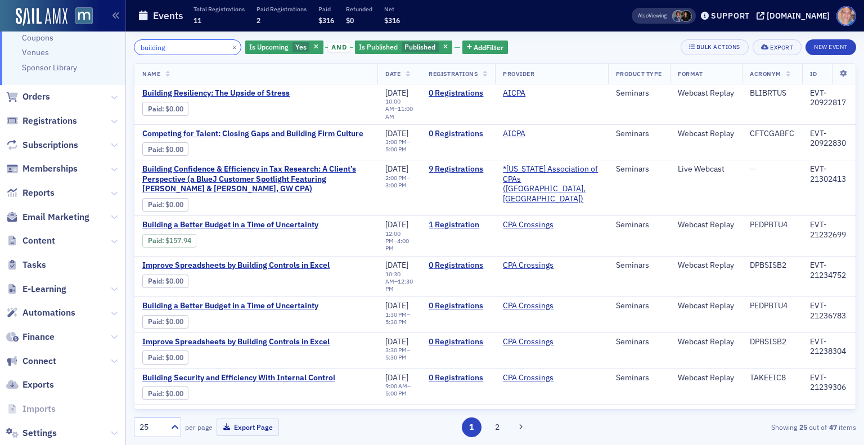
scroll to position [216, 0]
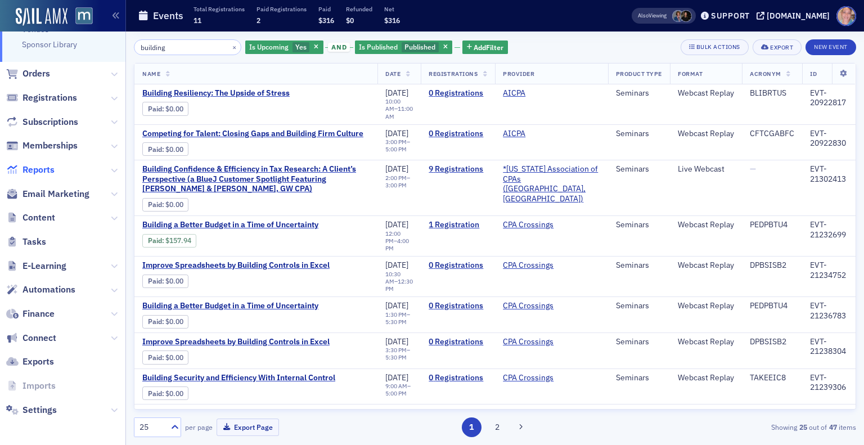
click at [42, 169] on span "Reports" at bounding box center [39, 170] width 32 height 12
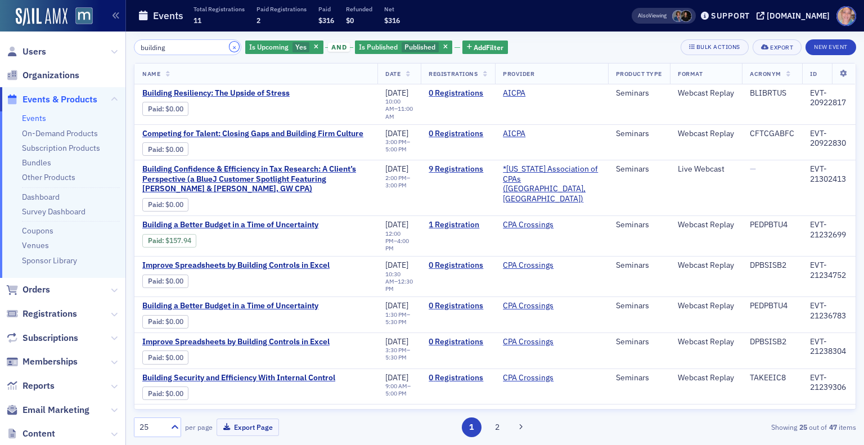
click at [230, 47] on button "×" at bounding box center [235, 47] width 10 height 10
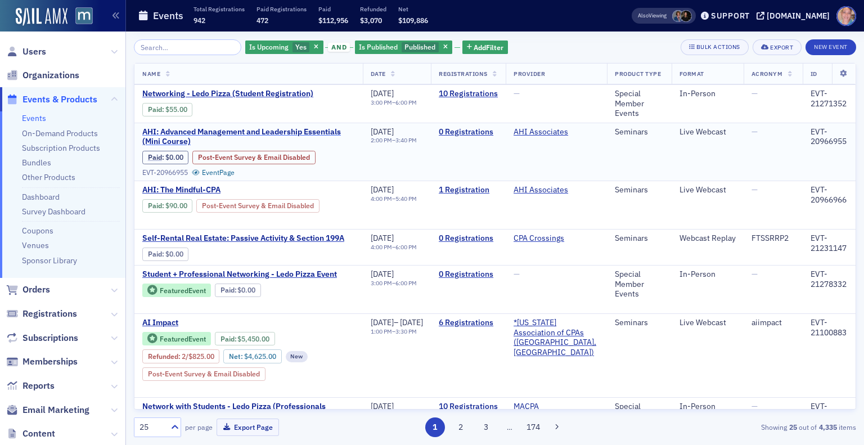
scroll to position [43, 0]
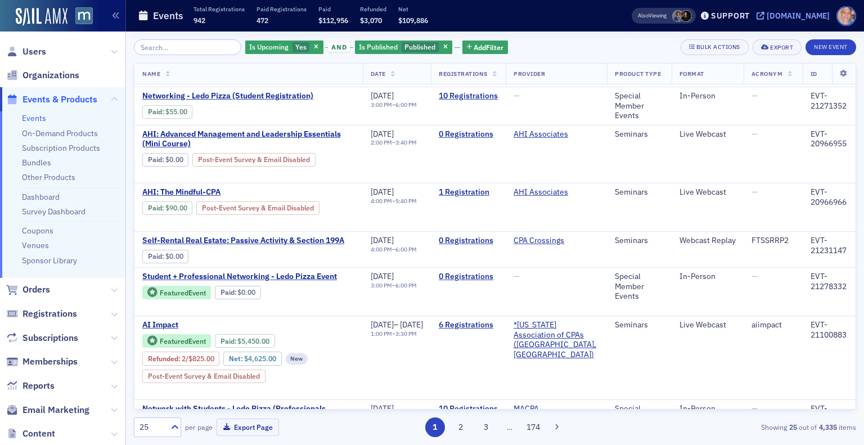
click at [800, 12] on div "[DOMAIN_NAME]" at bounding box center [798, 16] width 63 height 10
